Goal: Check status

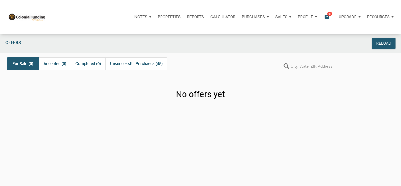
click at [389, 135] on div "Offers Reload For Sale (0) Accepted (0) Completed (0) Unsuccessful Purchases (4…" at bounding box center [200, 127] width 401 height 186
click at [155, 17] on div "Purchases" at bounding box center [142, 17] width 23 height 16
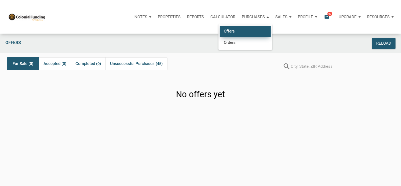
click at [242, 31] on link "Offers" at bounding box center [245, 31] width 51 height 11
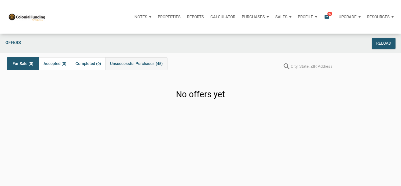
click at [154, 63] on span "Unsuccessful Purchases (45)" at bounding box center [136, 63] width 53 height 6
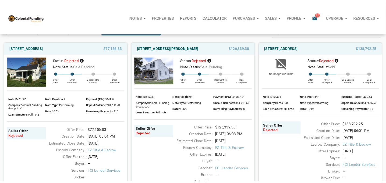
scroll to position [36, 0]
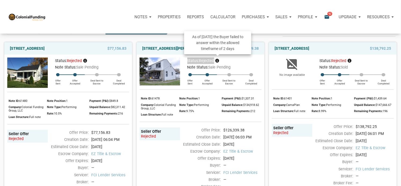
drag, startPoint x: 188, startPoint y: 62, endPoint x: 217, endPoint y: 61, distance: 29.3
click at [217, 61] on div "Status: rejected" at bounding box center [222, 61] width 79 height 6
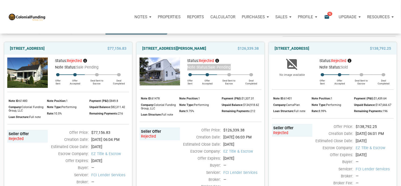
drag, startPoint x: 188, startPoint y: 67, endPoint x: 235, endPoint y: 65, distance: 46.8
click at [235, 65] on div "Note Status: Sale Pending" at bounding box center [222, 67] width 79 height 6
drag, startPoint x: 140, startPoint y: 131, endPoint x: 162, endPoint y: 137, distance: 23.5
click at [162, 137] on div "Seller Offer rejected" at bounding box center [160, 133] width 41 height 13
click at [159, 135] on div "rejected" at bounding box center [160, 136] width 38 height 5
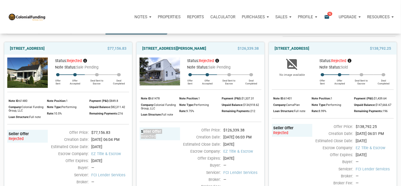
drag, startPoint x: 141, startPoint y: 130, endPoint x: 164, endPoint y: 137, distance: 24.5
click at [164, 137] on div "Seller Offer rejected" at bounding box center [160, 133] width 41 height 13
drag, startPoint x: 186, startPoint y: 60, endPoint x: 200, endPoint y: 61, distance: 14.0
click at [200, 61] on div "Status: rejected" at bounding box center [222, 61] width 79 height 6
drag, startPoint x: 165, startPoint y: 142, endPoint x: 147, endPoint y: 128, distance: 22.7
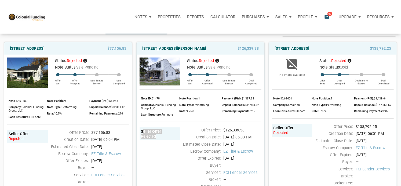
click at [147, 128] on div "Seller Offer rejected" at bounding box center [160, 161] width 41 height 68
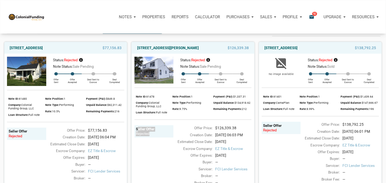
click at [153, 138] on div "Seller Offer rejected" at bounding box center [153, 158] width 39 height 66
drag, startPoint x: 153, startPoint y: 138, endPoint x: 139, endPoint y: 125, distance: 18.8
click at [139, 125] on div "Seller Offer rejected" at bounding box center [153, 158] width 39 height 66
drag, startPoint x: 178, startPoint y: 67, endPoint x: 224, endPoint y: 68, distance: 46.8
click at [224, 68] on div "Note Status: Sale Pending" at bounding box center [213, 66] width 75 height 6
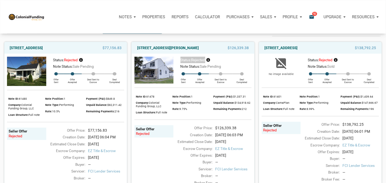
drag, startPoint x: 181, startPoint y: 62, endPoint x: 206, endPoint y: 60, distance: 25.6
click at [206, 60] on div "Status: rejected" at bounding box center [213, 60] width 75 height 6
click at [181, 61] on span "Status:" at bounding box center [185, 60] width 11 height 4
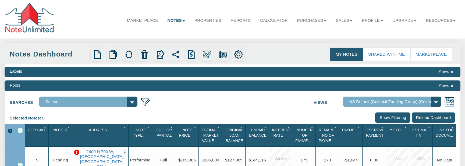
click at [380, 22] on link "Profile" at bounding box center [372, 20] width 31 height 15
